Goal: Entertainment & Leisure: Consume media (video, audio)

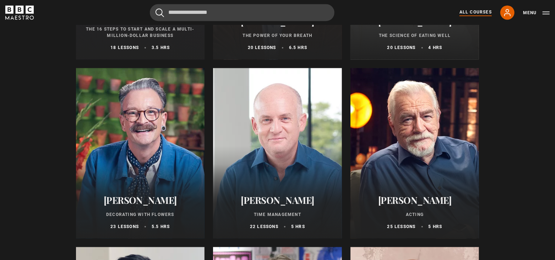
scroll to position [941, 0]
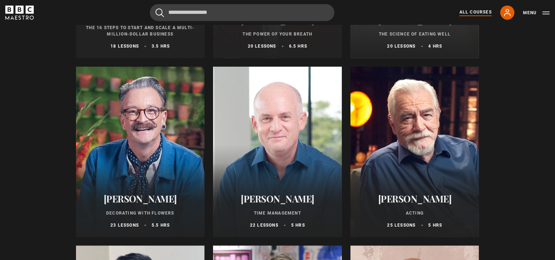
click at [277, 157] on div at bounding box center [277, 151] width 129 height 171
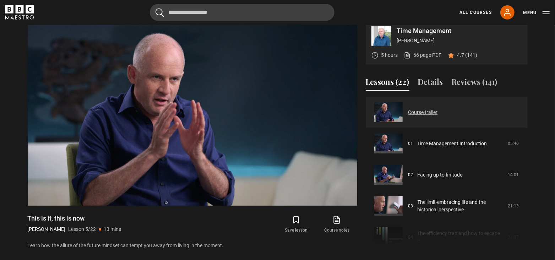
click at [428, 116] on link "Course trailer" at bounding box center [423, 112] width 29 height 7
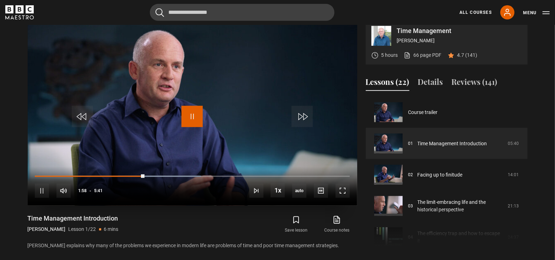
click at [192, 125] on span "Video Player" at bounding box center [192, 116] width 21 height 21
